Goal: Check status: Check status

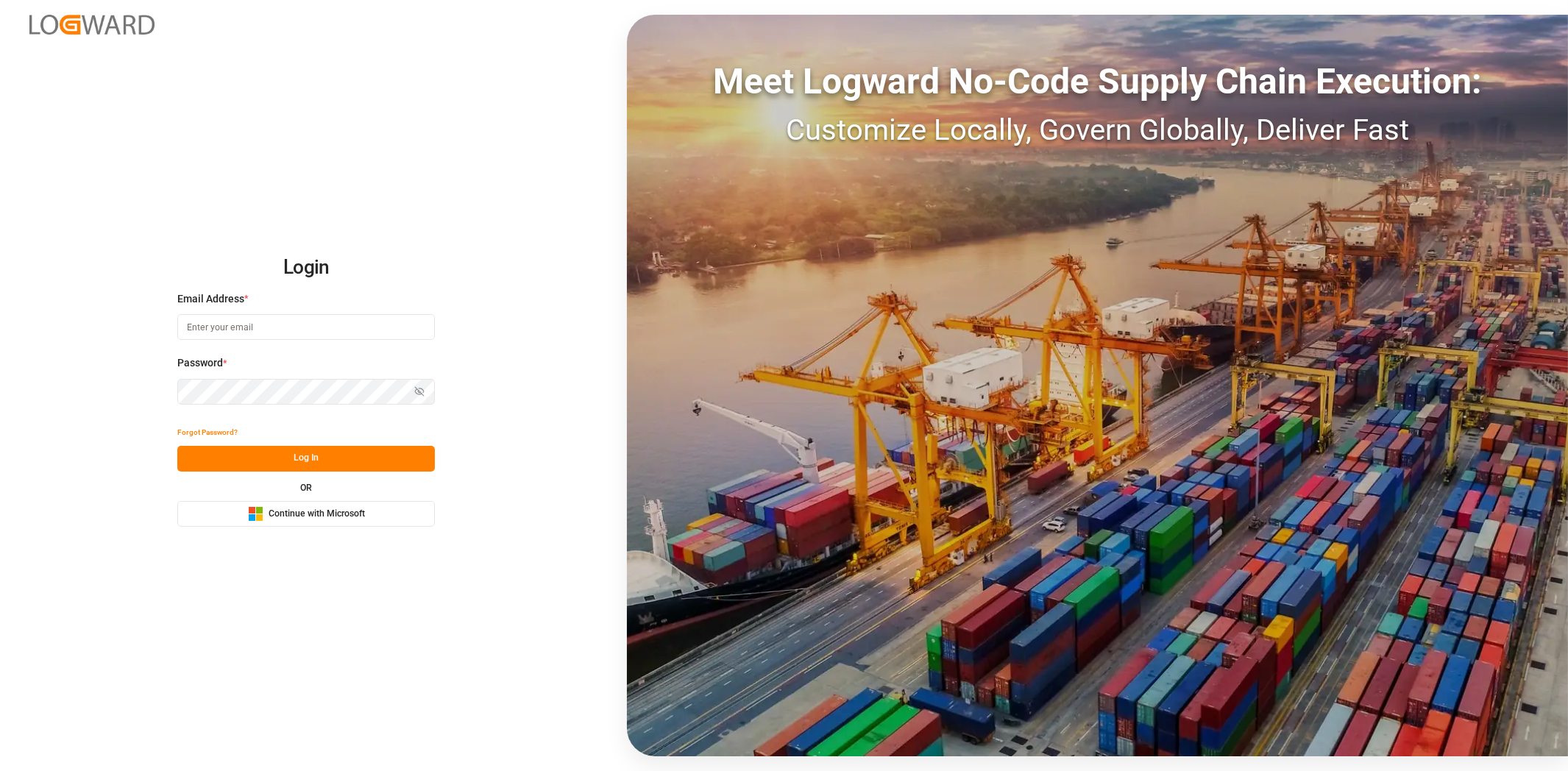
click at [291, 516] on span "Continue with Microsoft" at bounding box center [316, 515] width 96 height 13
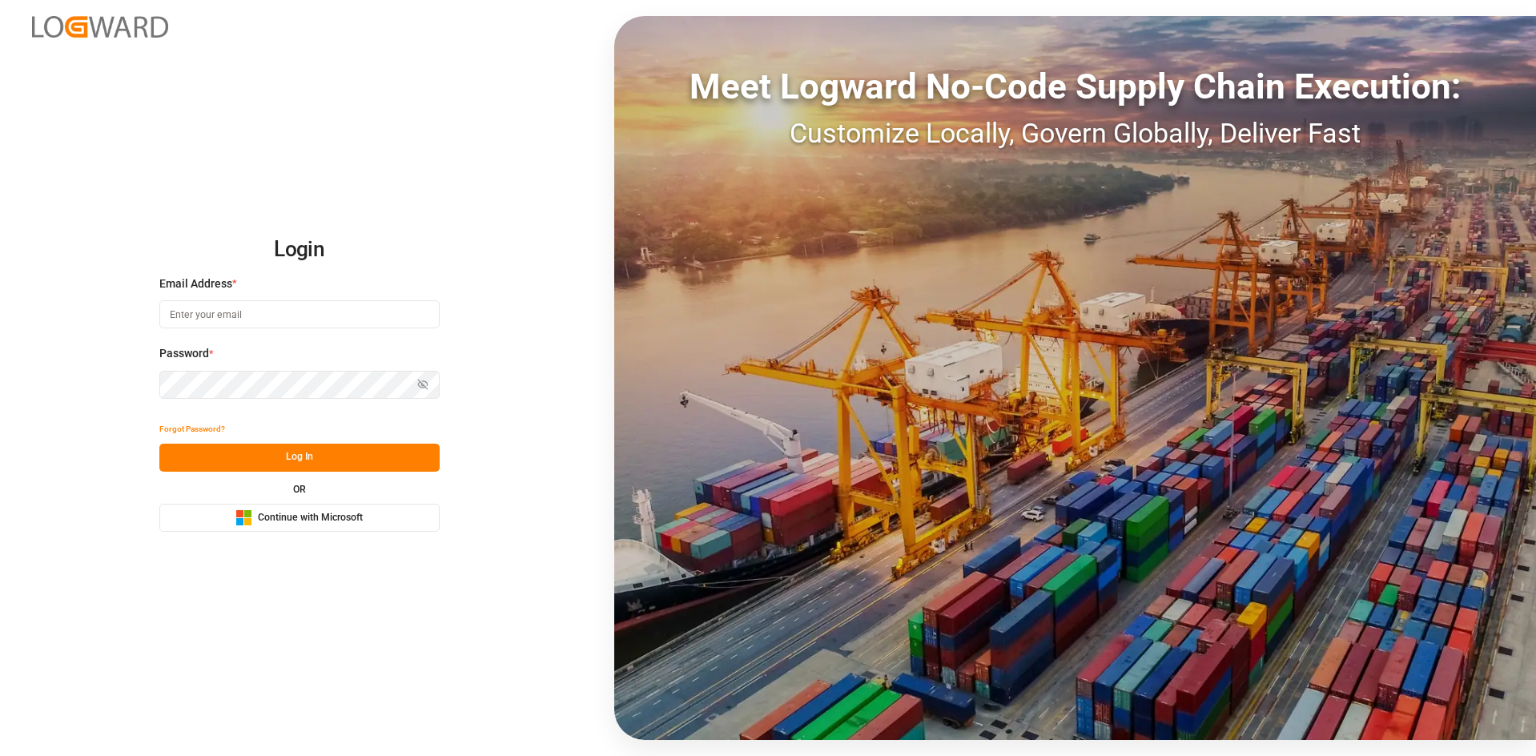
click at [331, 531] on button "Microsoft Logo Continue with Microsoft" at bounding box center [299, 518] width 280 height 28
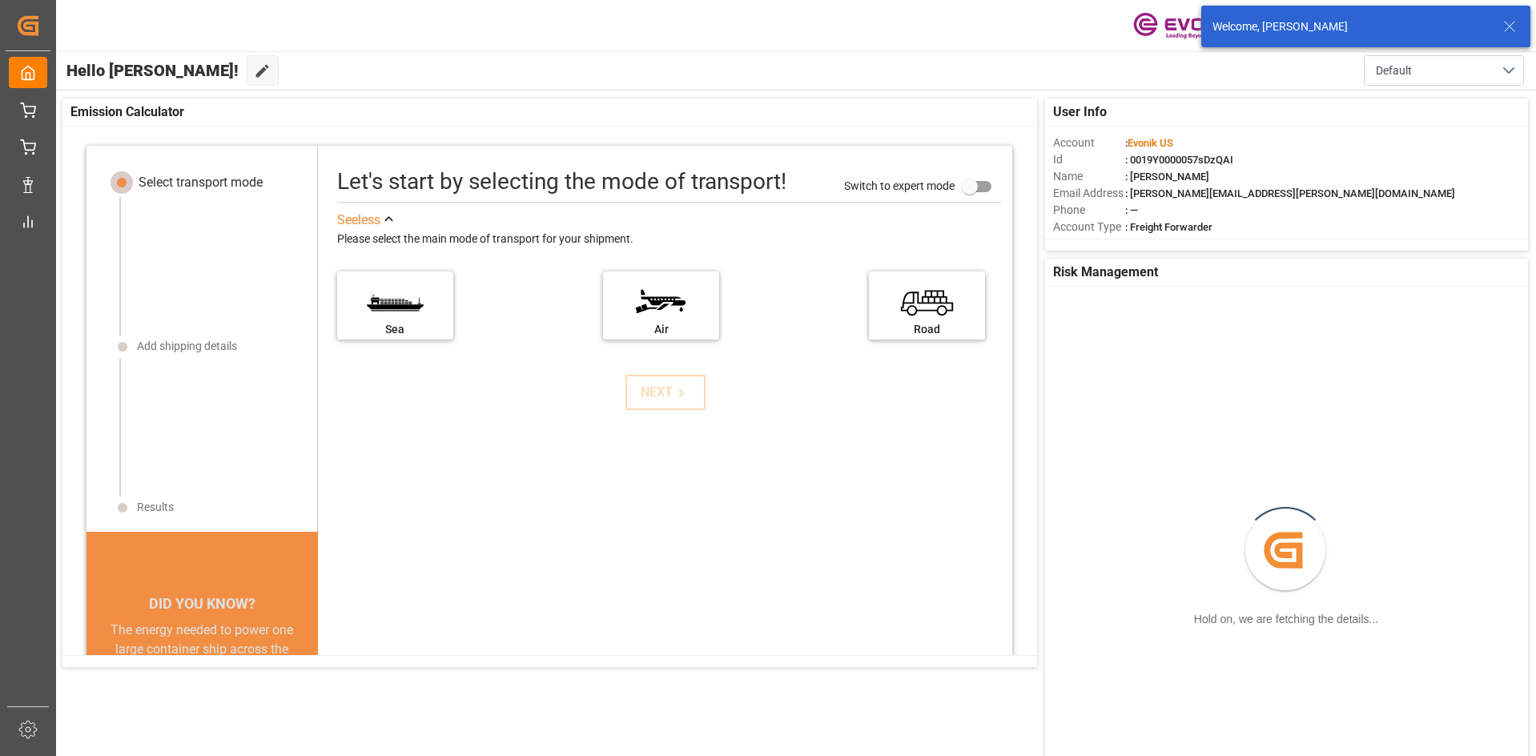
click at [1515, 27] on icon at bounding box center [1509, 26] width 19 height 19
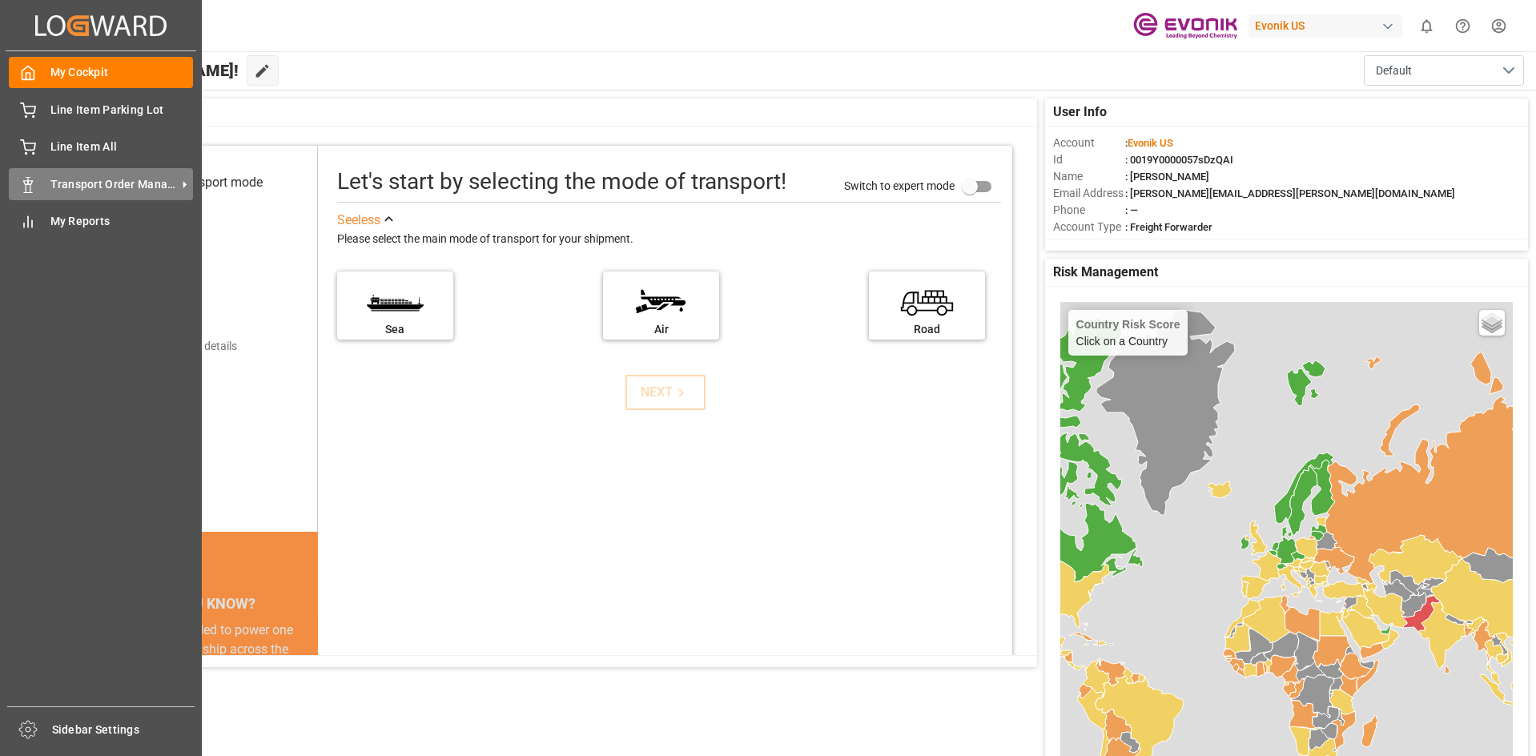
click at [87, 188] on span "Transport Order Management" at bounding box center [113, 184] width 127 height 17
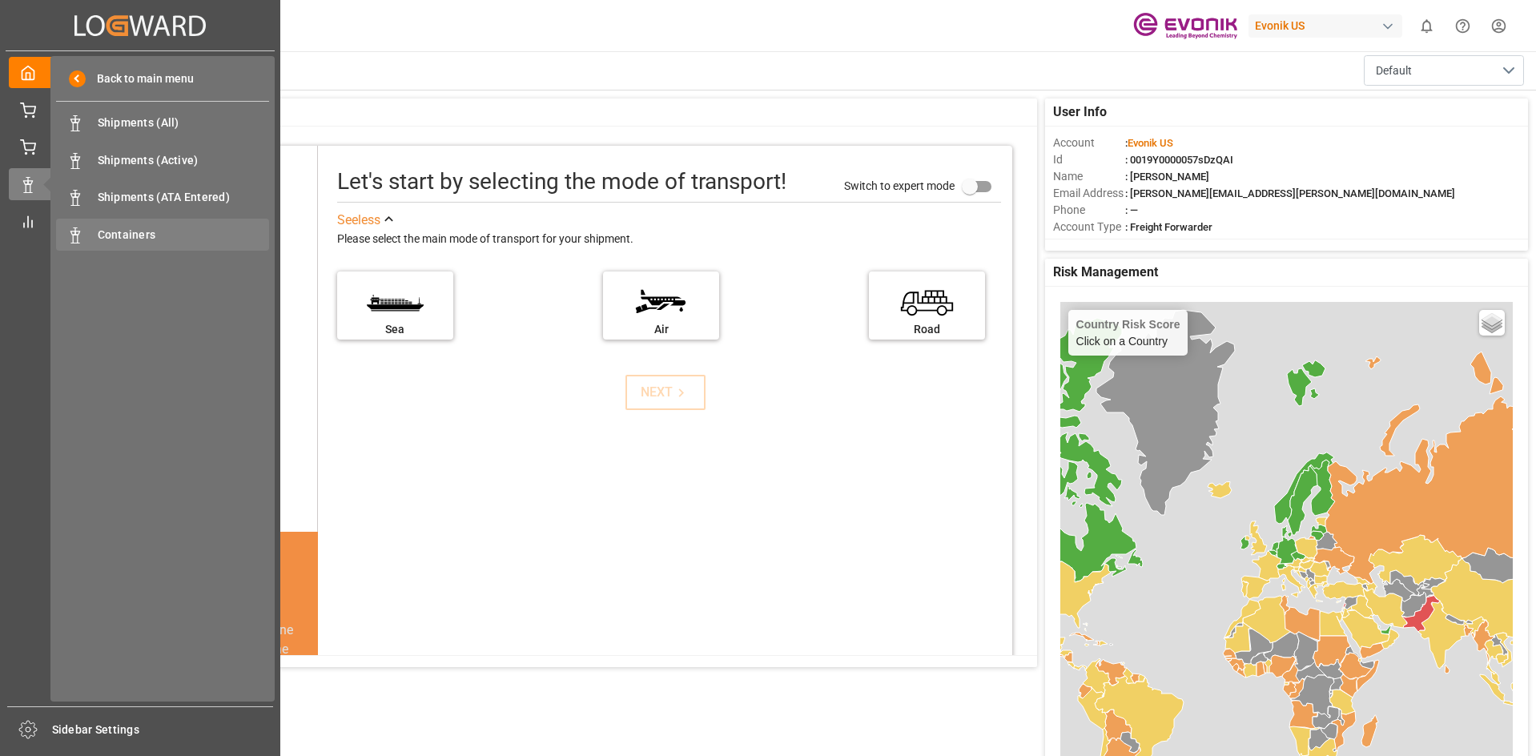
click at [90, 226] on div "Containers Containers" at bounding box center [162, 234] width 213 height 31
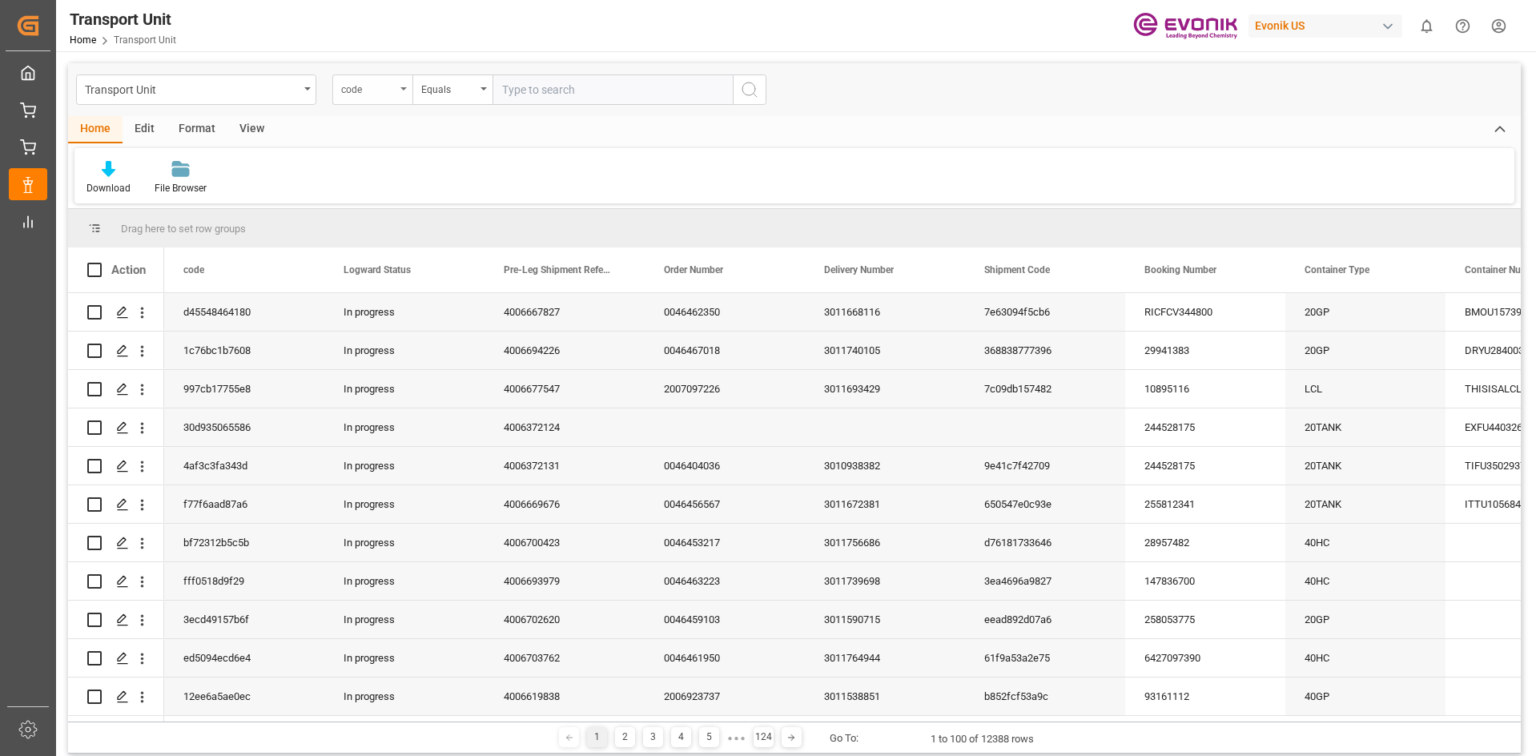
click at [399, 103] on div "code" at bounding box center [372, 89] width 80 height 30
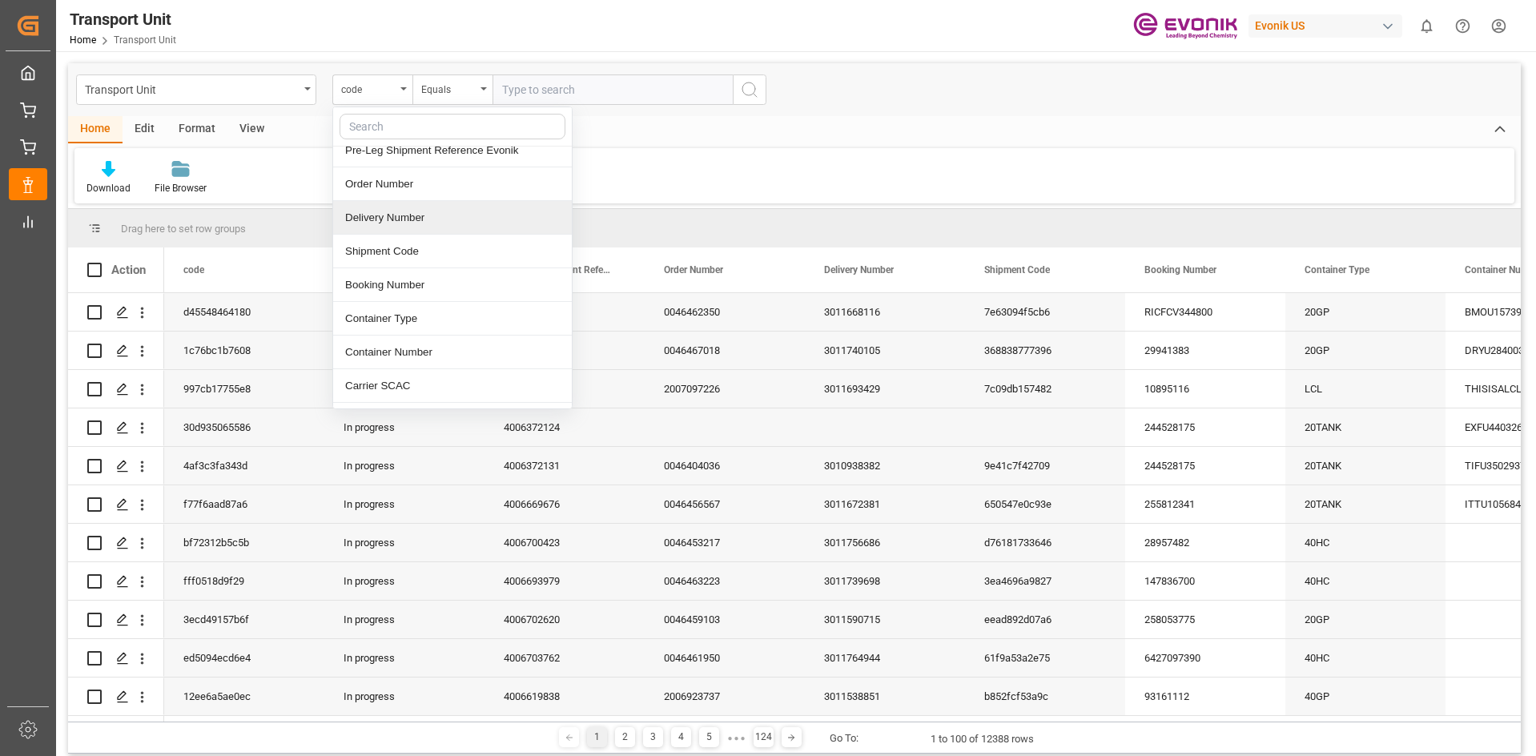
scroll to position [160, 0]
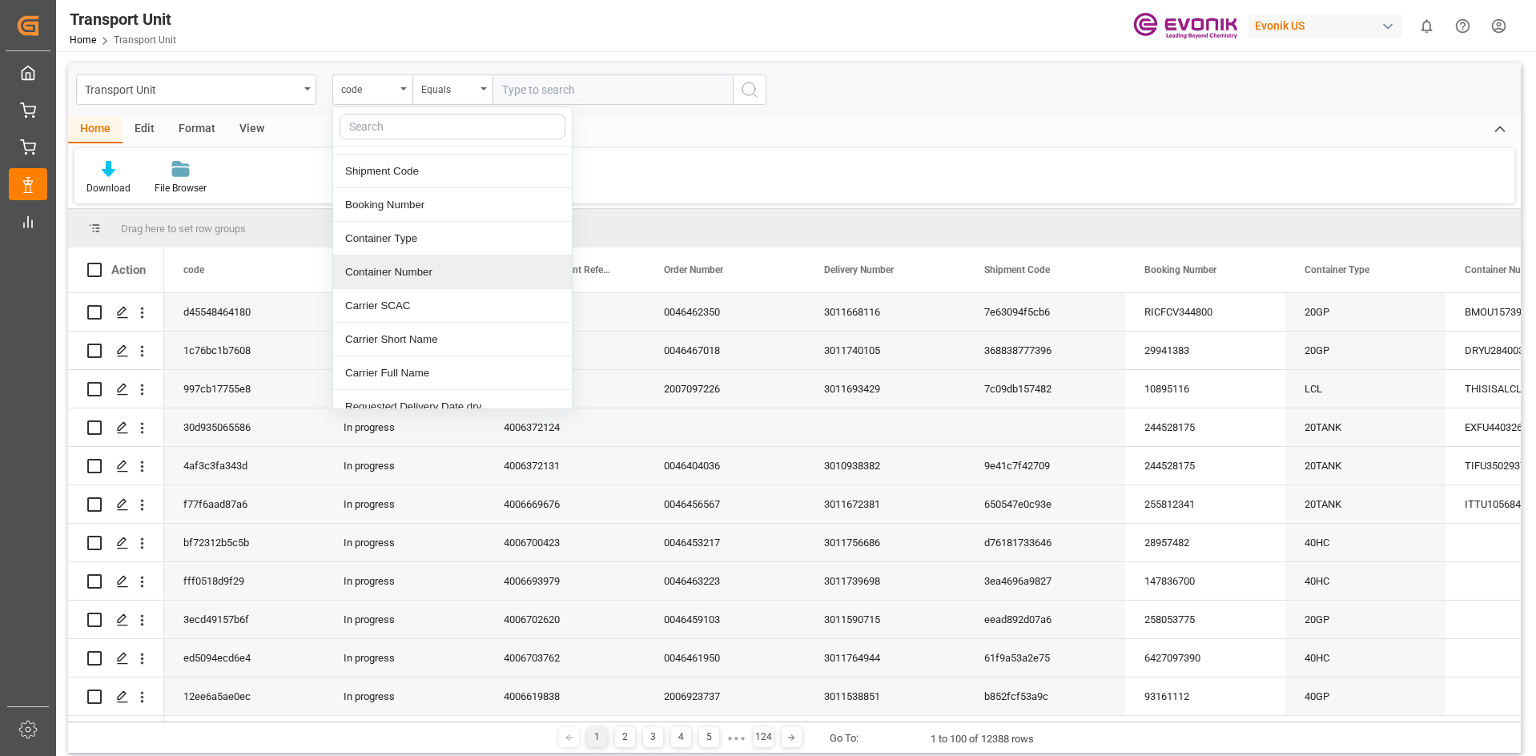
click at [428, 272] on div "Container Number" at bounding box center [452, 272] width 239 height 34
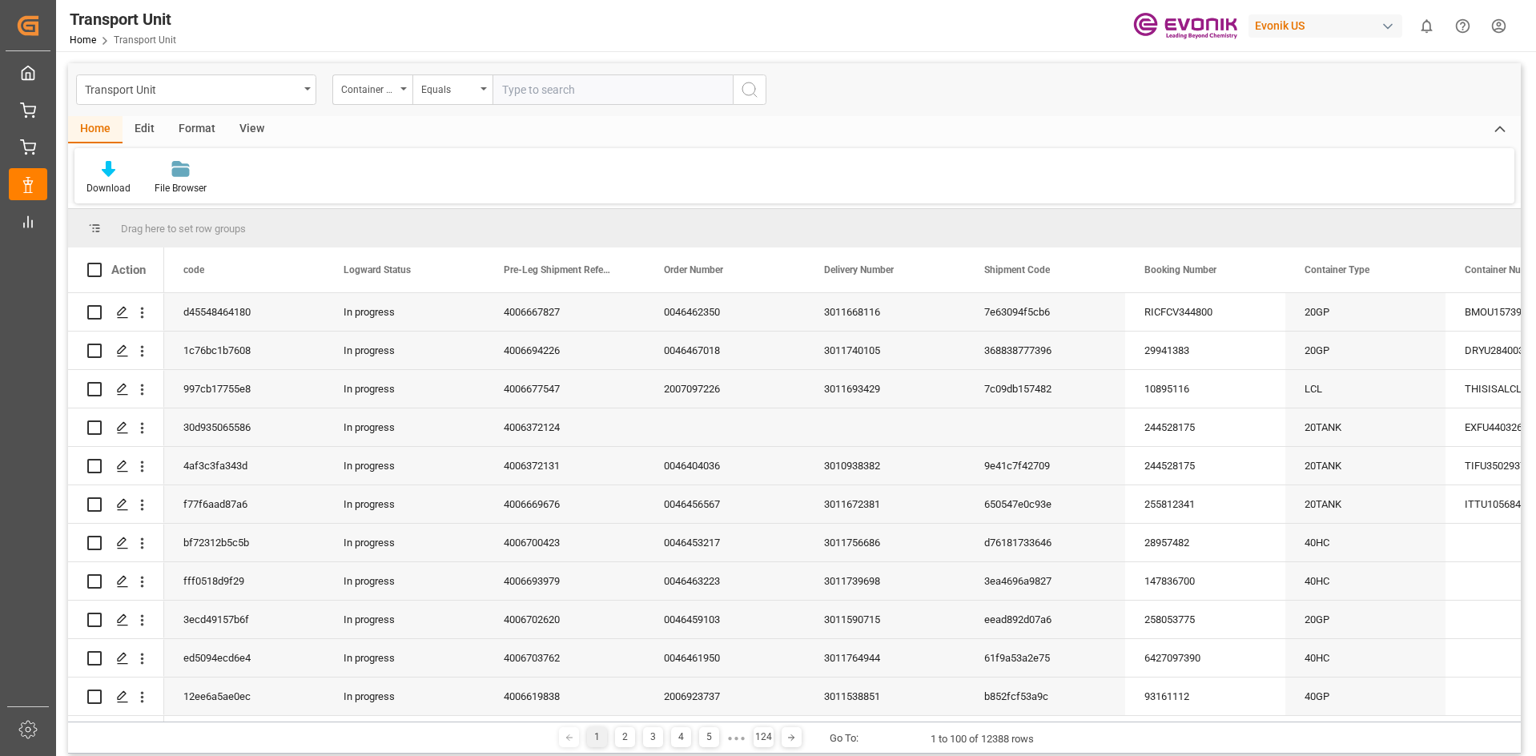
drag, startPoint x: 622, startPoint y: 77, endPoint x: 622, endPoint y: 86, distance: 9.6
click at [622, 85] on input "text" at bounding box center [613, 89] width 240 height 30
paste input "CAIU3141180"
type input "CAIU3141180"
